Goal: Information Seeking & Learning: Learn about a topic

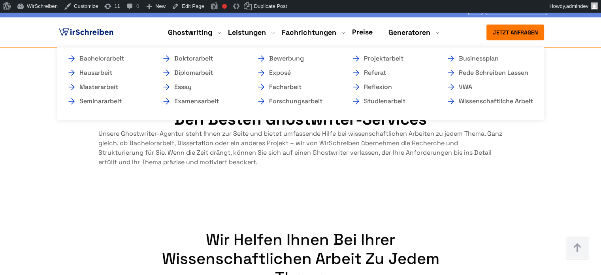
scroll to position [1066, 0]
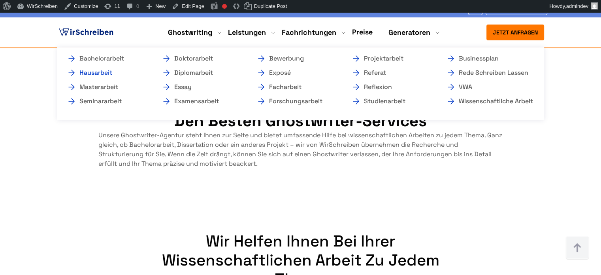
click at [109, 72] on link "Hausarbeit" at bounding box center [106, 72] width 79 height 9
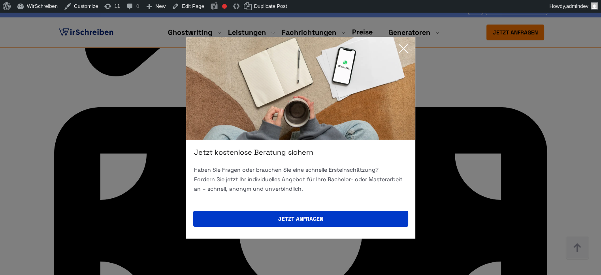
scroll to position [2686, 0]
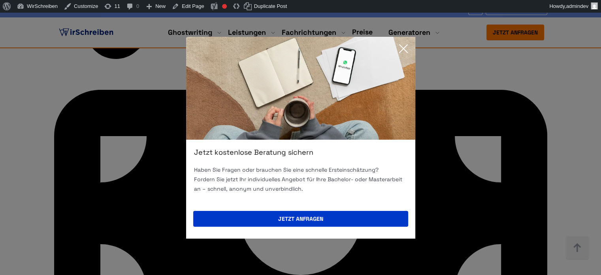
click at [406, 47] on icon at bounding box center [403, 49] width 16 height 16
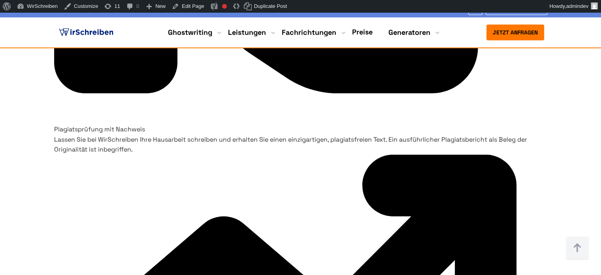
scroll to position [2370, 0]
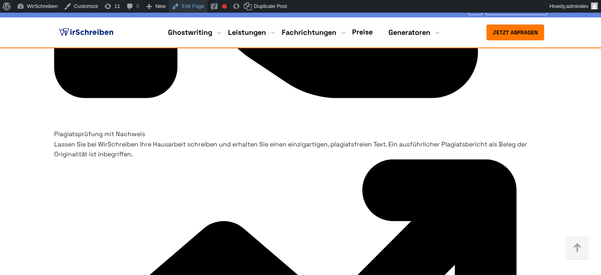
click at [193, 7] on link "Edit Page" at bounding box center [188, 6] width 38 height 13
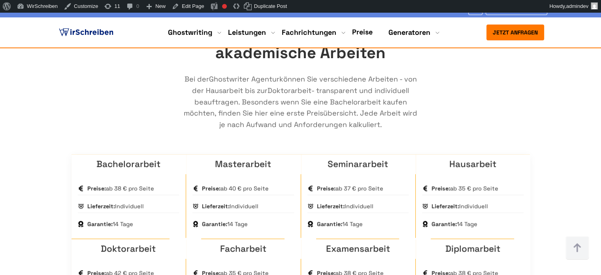
scroll to position [513, 0]
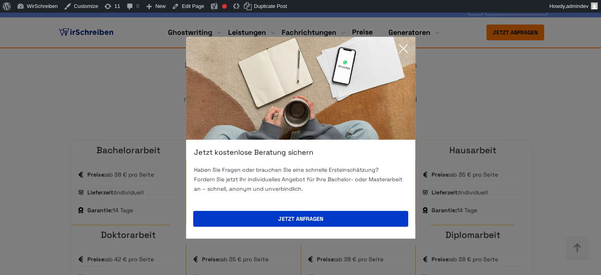
click at [401, 48] on icon at bounding box center [403, 49] width 16 height 16
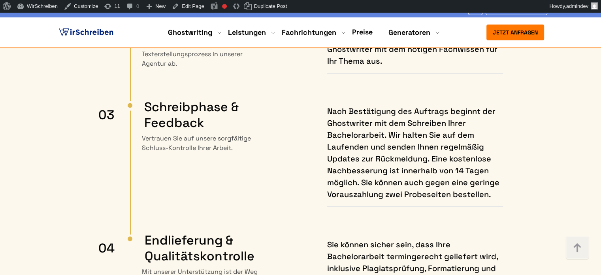
scroll to position [4661, 0]
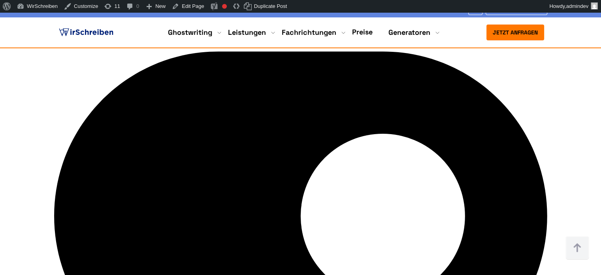
scroll to position [1698, 0]
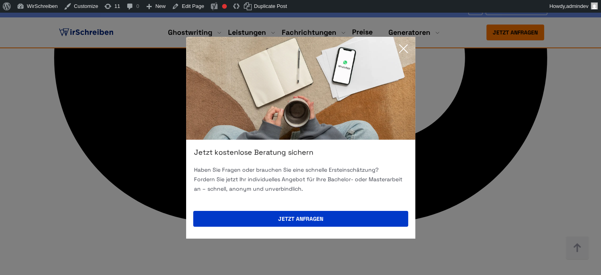
click at [405, 47] on icon at bounding box center [403, 49] width 16 height 16
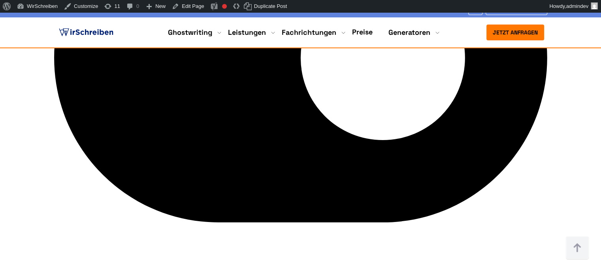
drag, startPoint x: 185, startPoint y: 93, endPoint x: 401, endPoint y: 118, distance: 218.0
copy h2 "Garantien bietet WirSchreiben beim Hausarbeit Ghostwriting"
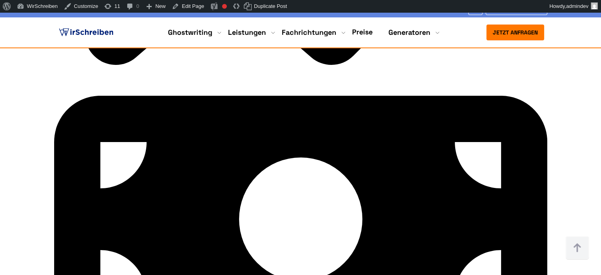
scroll to position [2686, 0]
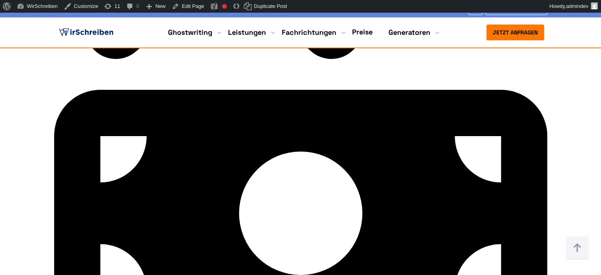
drag, startPoint x: 146, startPoint y: 131, endPoint x: 407, endPoint y: 146, distance: 261.5
copy h2 "Wer schreibt Ihre Hausarbeit? Lernen Sie unsere Ghostwriter kennen"
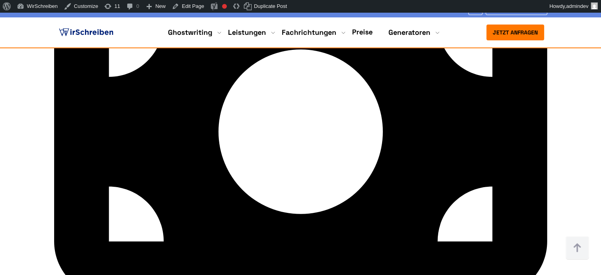
scroll to position [4108, 0]
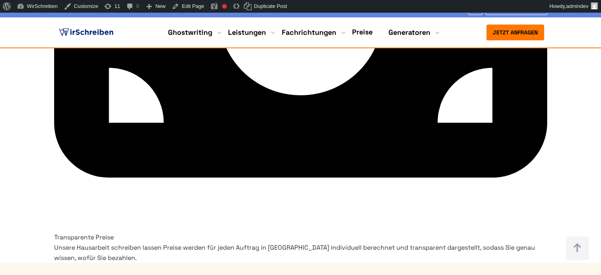
drag, startPoint x: 501, startPoint y: 75, endPoint x: 263, endPoint y: 80, distance: 237.8
copy h2 "mit WirSchreiben - alle Fachrichtungen"
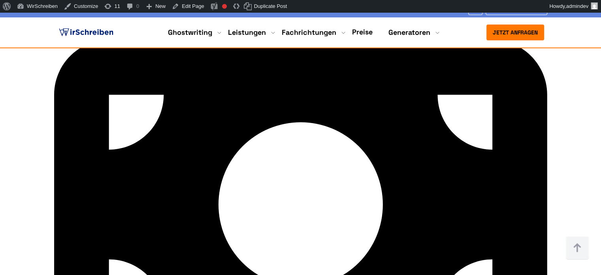
scroll to position [3871, 0]
